Goal: Task Accomplishment & Management: Use online tool/utility

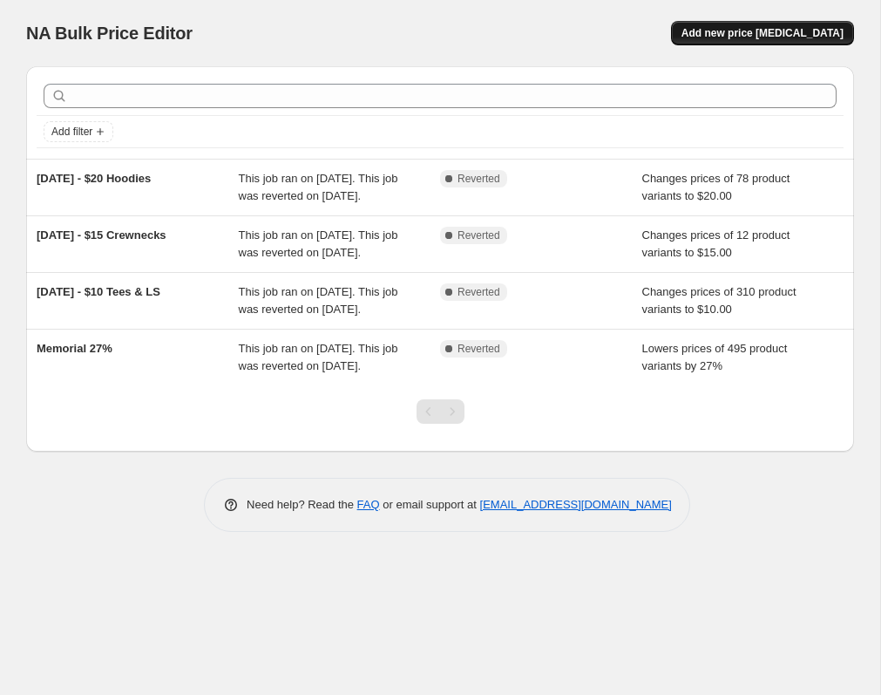
click at [783, 28] on span "Add new price [MEDICAL_DATA]" at bounding box center [762, 33] width 162 height 14
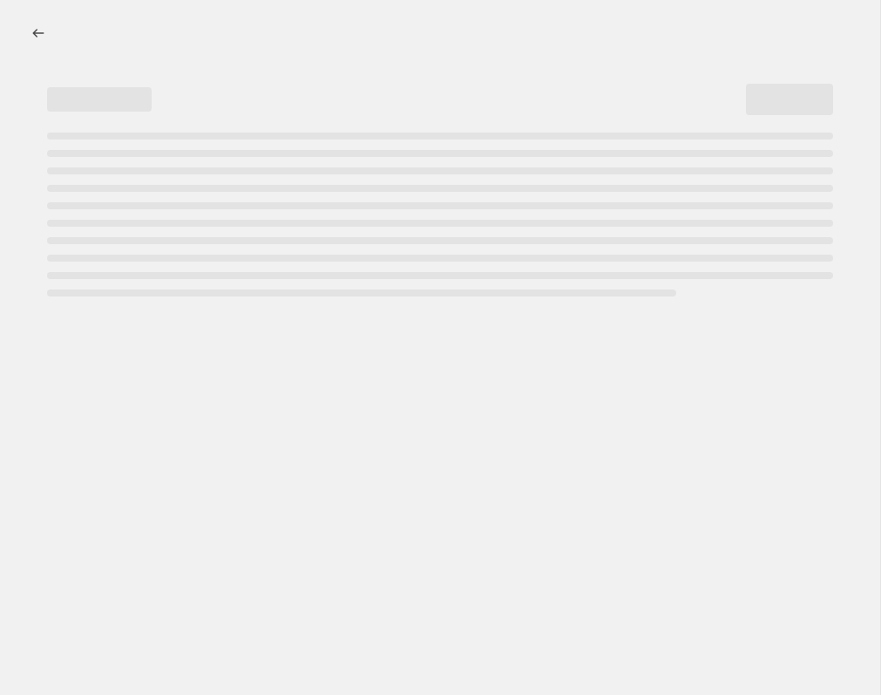
select select "percentage"
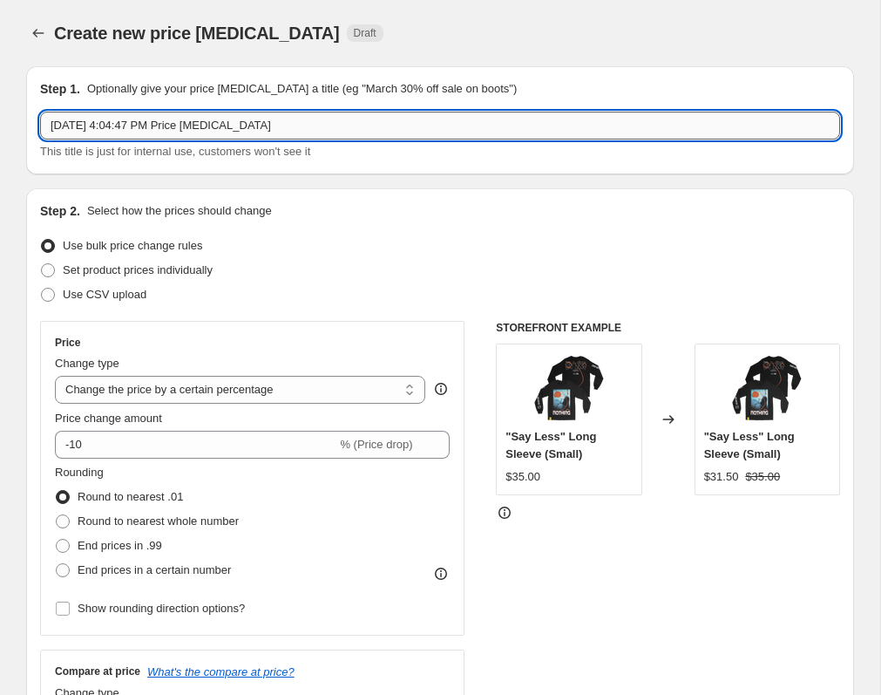
click at [340, 122] on input "[DATE] 4:04:47 PM Price [MEDICAL_DATA]" at bounding box center [440, 126] width 800 height 28
paste input "[DATE] T-Shirt - Black"
click at [340, 122] on input "[DATE] T-Shirt - Black" at bounding box center [440, 126] width 800 height 28
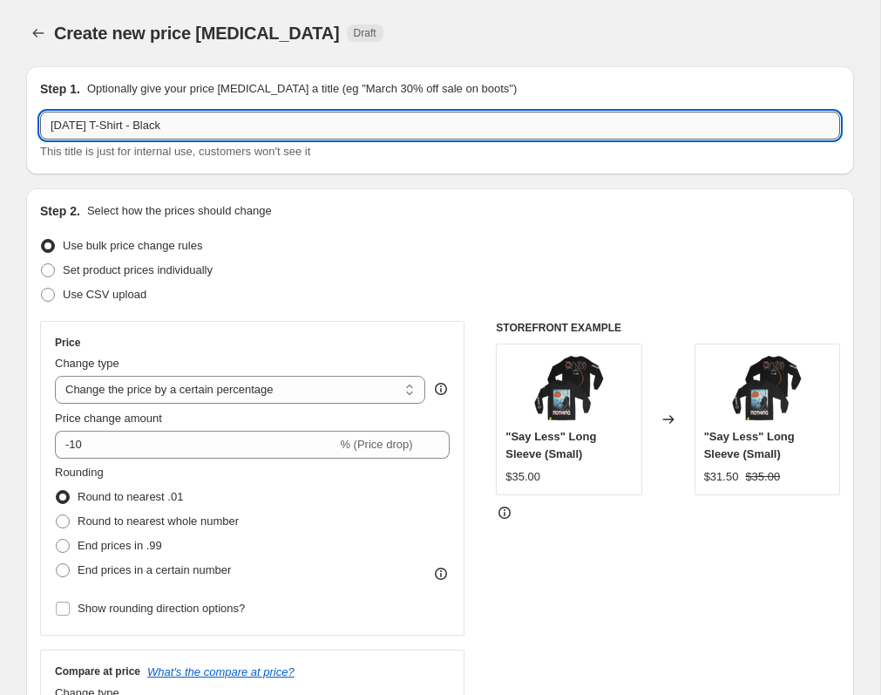
click at [340, 122] on input "[DATE] T-Shirt - Black" at bounding box center [440, 126] width 800 height 28
type input "Summer's End Sale"
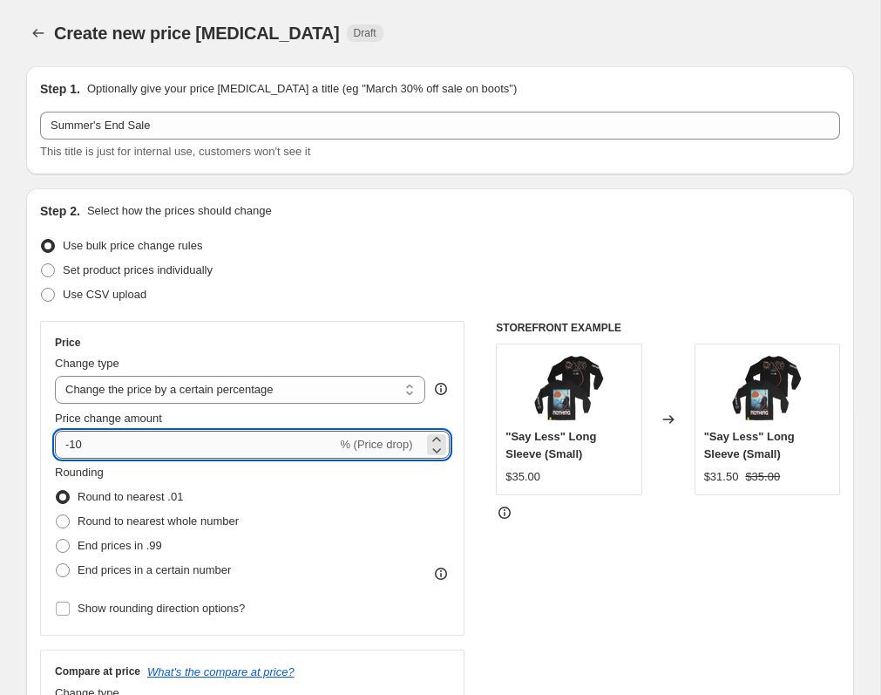
click at [262, 456] on input "-10" at bounding box center [195, 444] width 281 height 28
type input "-1"
type input "-50"
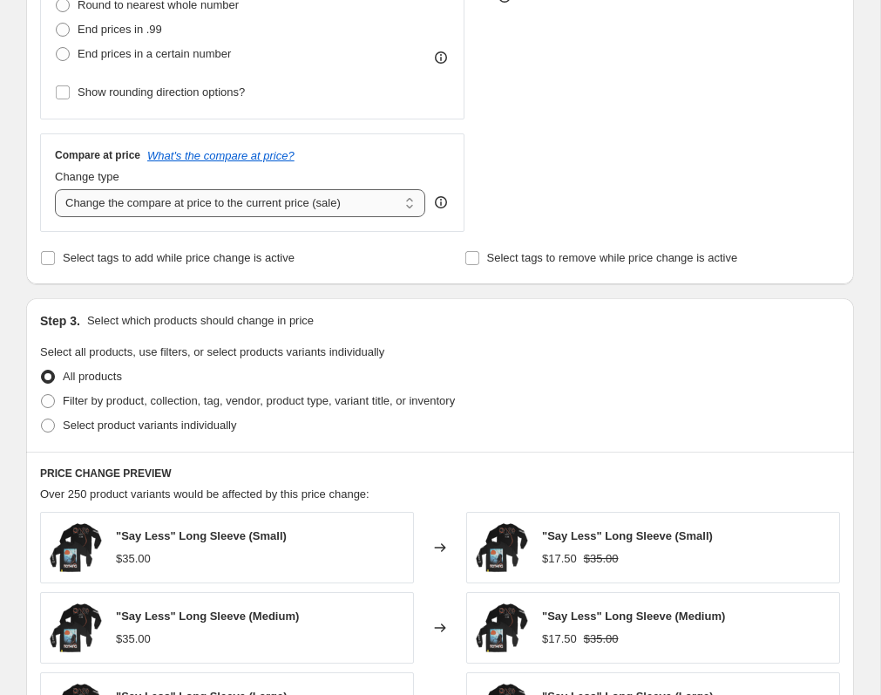
scroll to position [528, 0]
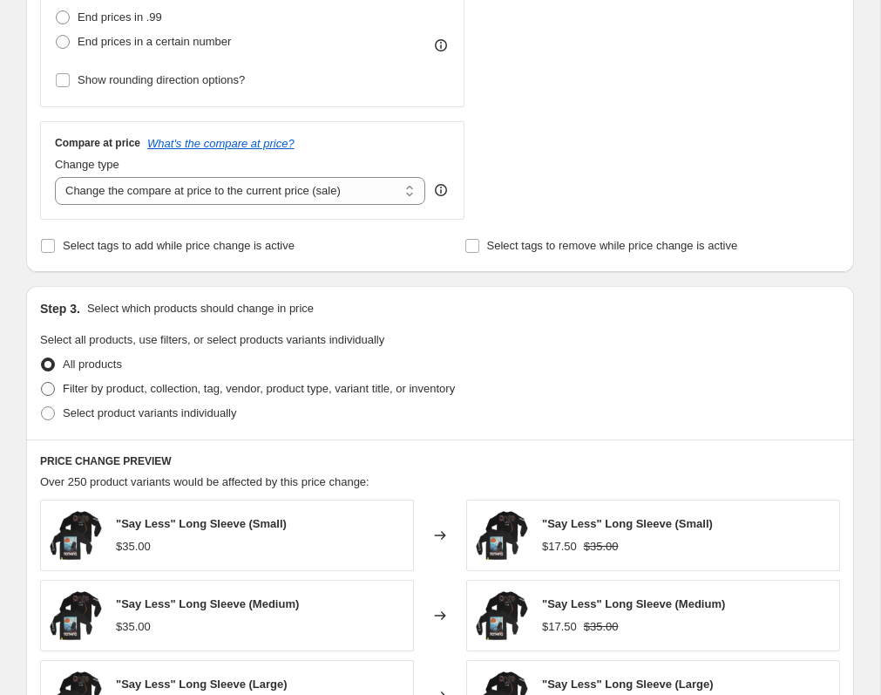
click at [246, 383] on span "Filter by product, collection, tag, vendor, product type, variant title, or inv…" at bounding box center [259, 388] width 392 height 13
click at [42, 383] on input "Filter by product, collection, tag, vendor, product type, variant title, or inv…" at bounding box center [41, 382] width 1 height 1
radio input "true"
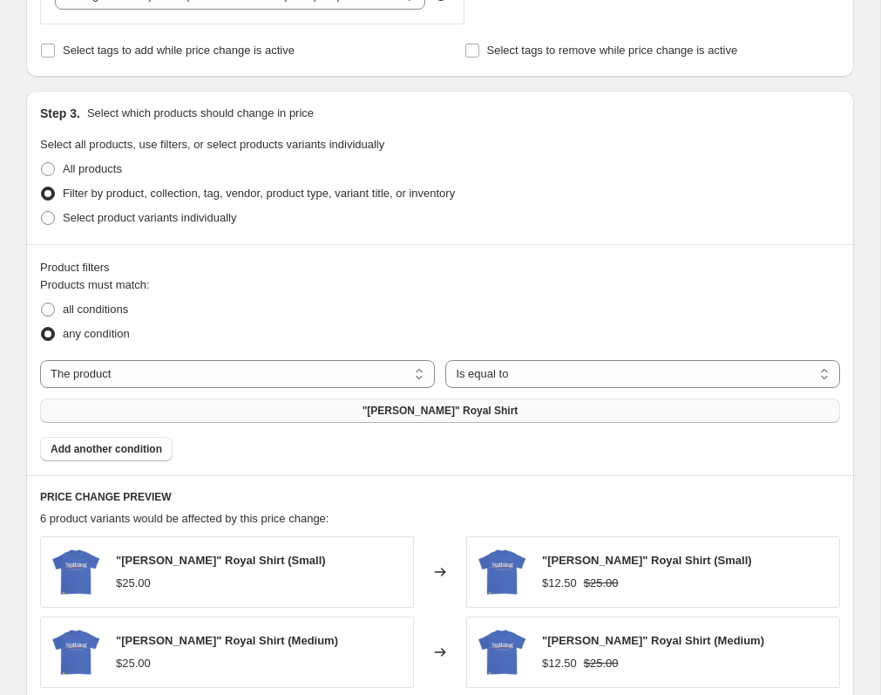
scroll to position [733, 0]
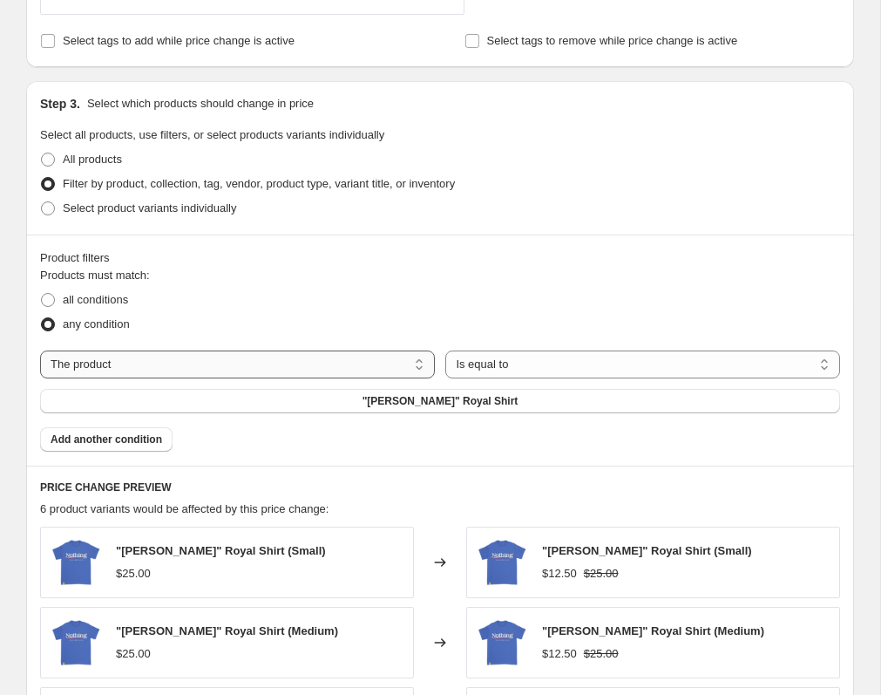
click at [279, 358] on select "The product The product's collection The product's tag The product's vendor The…" at bounding box center [237, 364] width 395 height 28
select select "collection"
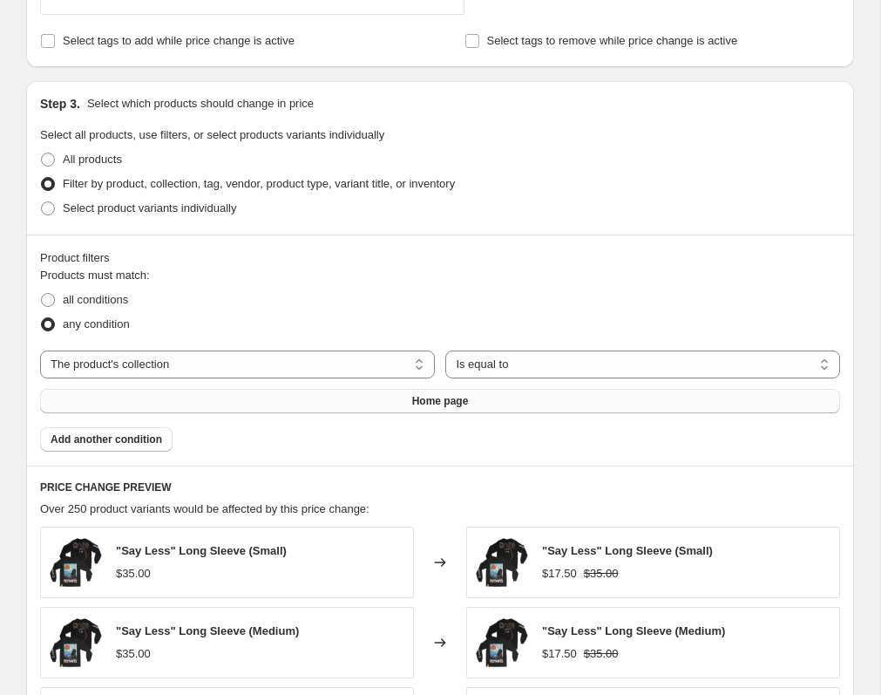
click at [489, 405] on button "Home page" at bounding box center [440, 401] width 800 height 24
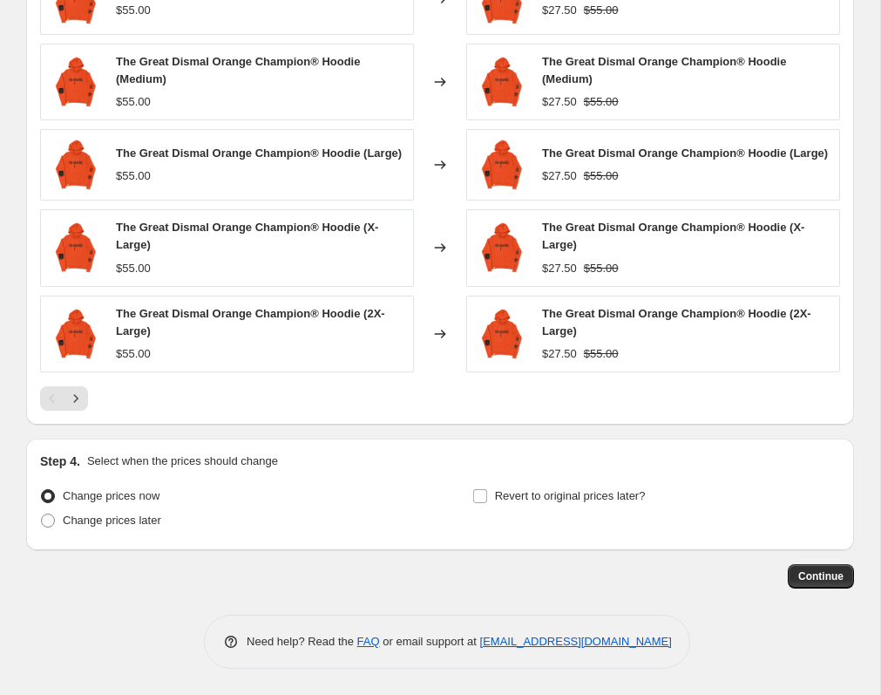
scroll to position [1307, 0]
click at [829, 571] on span "Continue" at bounding box center [820, 576] width 45 height 14
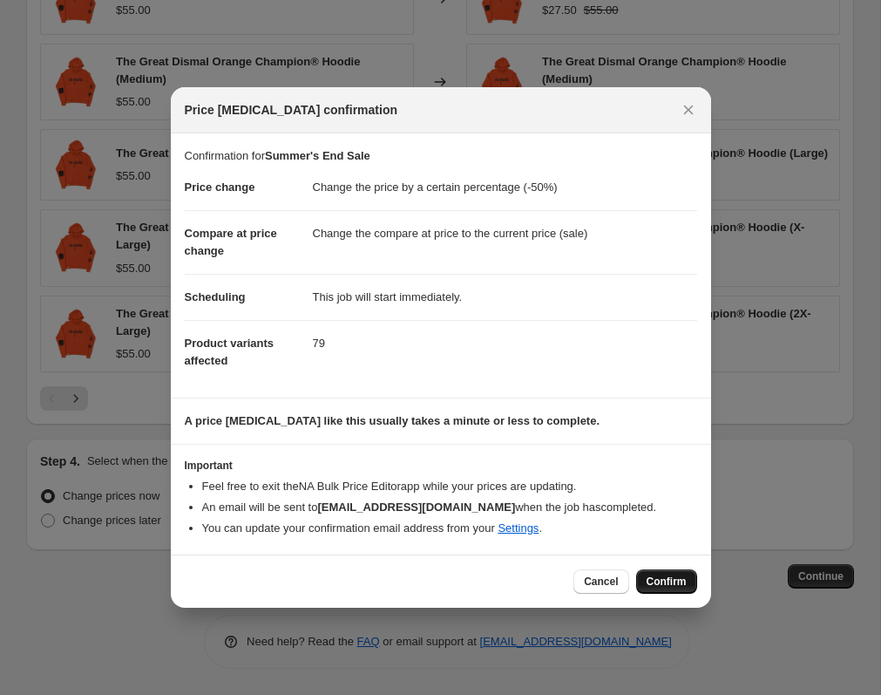
click at [662, 582] on span "Confirm" at bounding box center [667, 581] width 40 height 14
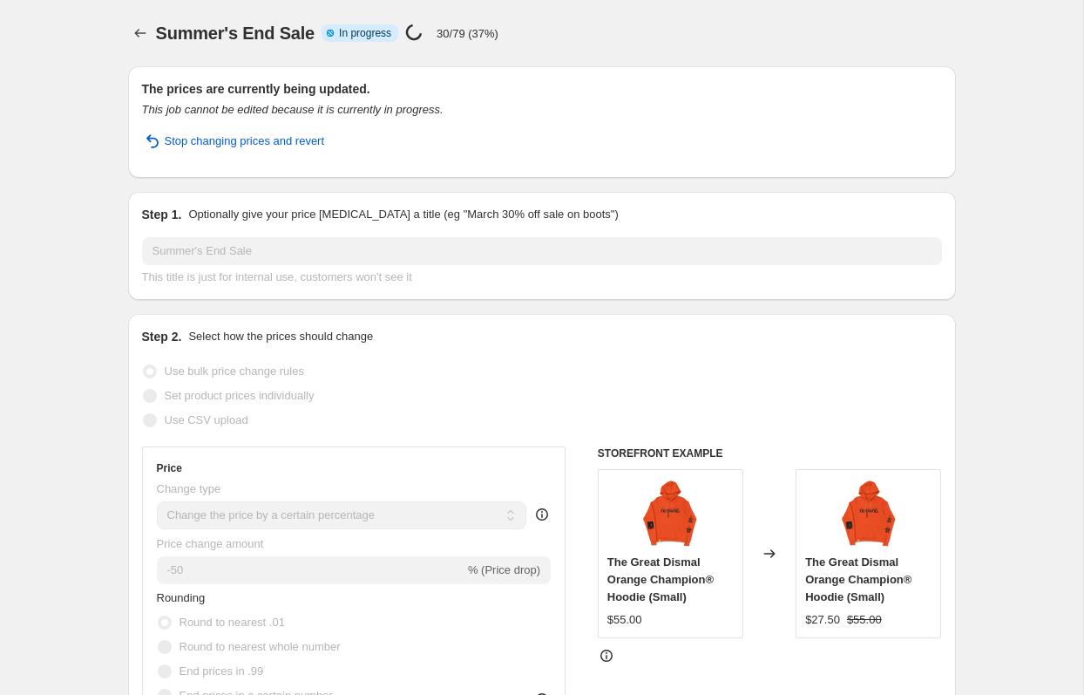
select select "percentage"
select select "collection"
